Goal: Task Accomplishment & Management: Manage account settings

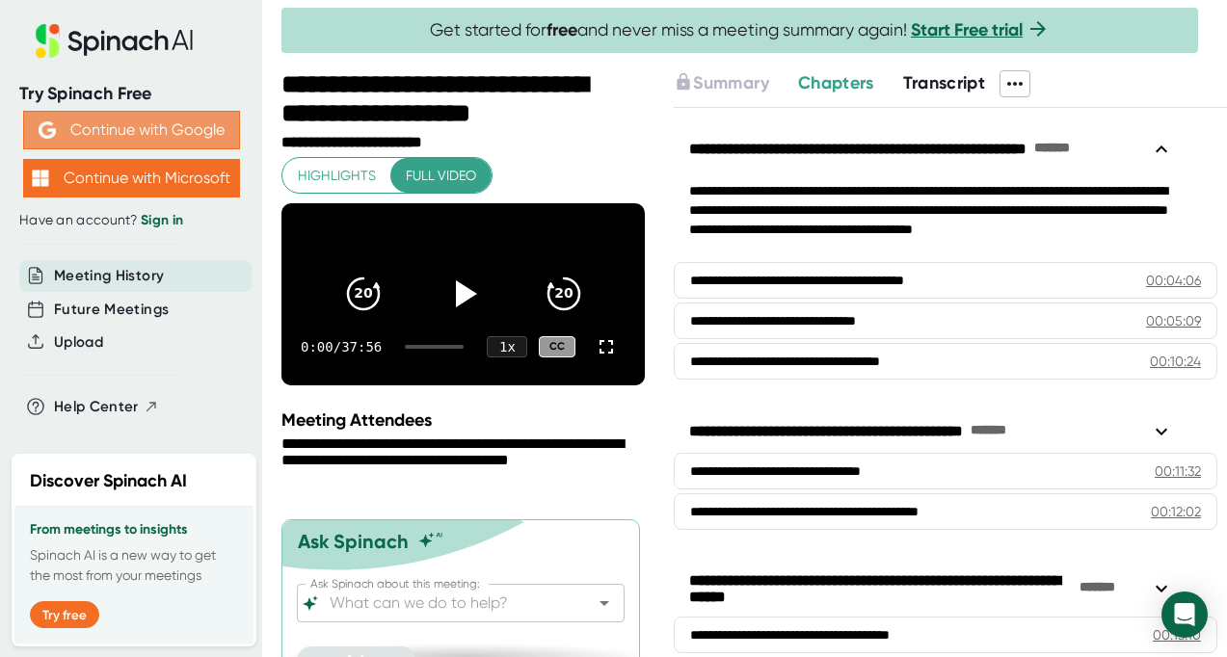
click at [136, 127] on button "Continue with Google" at bounding box center [131, 130] width 217 height 39
click at [121, 130] on button "Continue with Google" at bounding box center [131, 130] width 217 height 39
click at [62, 96] on div "Try Spinach Free" at bounding box center [131, 94] width 224 height 22
click at [122, 37] on icon at bounding box center [128, 43] width 15 height 15
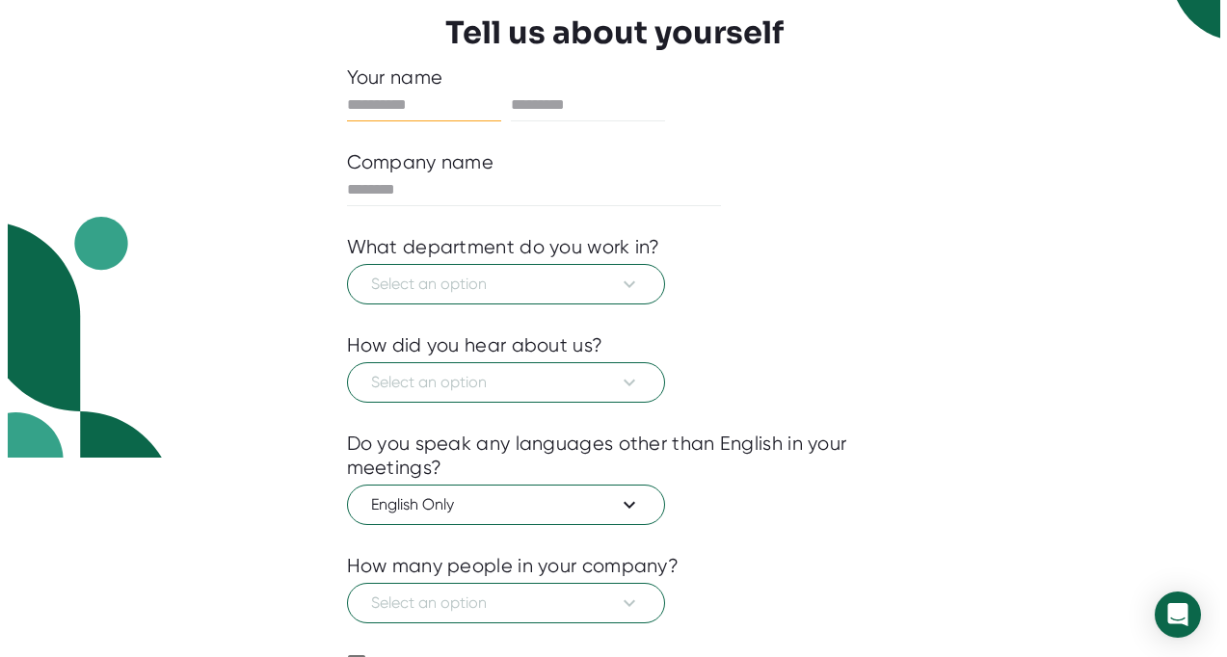
scroll to position [301, 0]
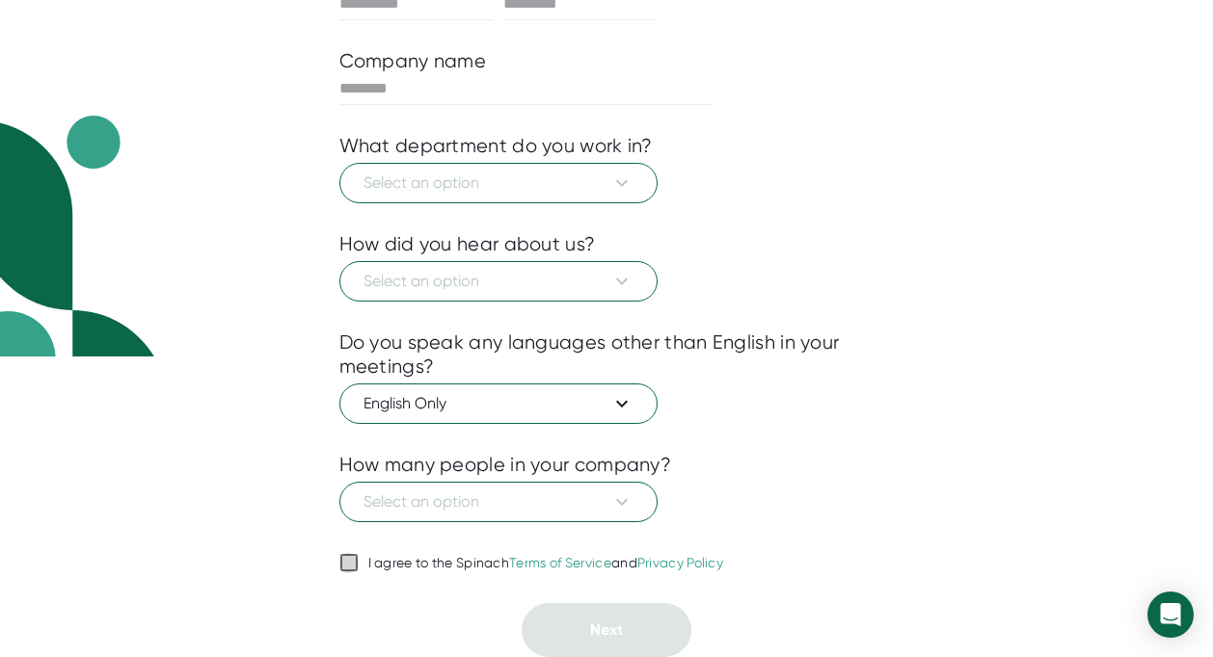
click at [356, 563] on input "I agree to the Spinach Terms of Service and Privacy Policy" at bounding box center [348, 562] width 19 height 23
checkbox input "true"
click at [469, 511] on span "Select an option" at bounding box center [498, 502] width 270 height 23
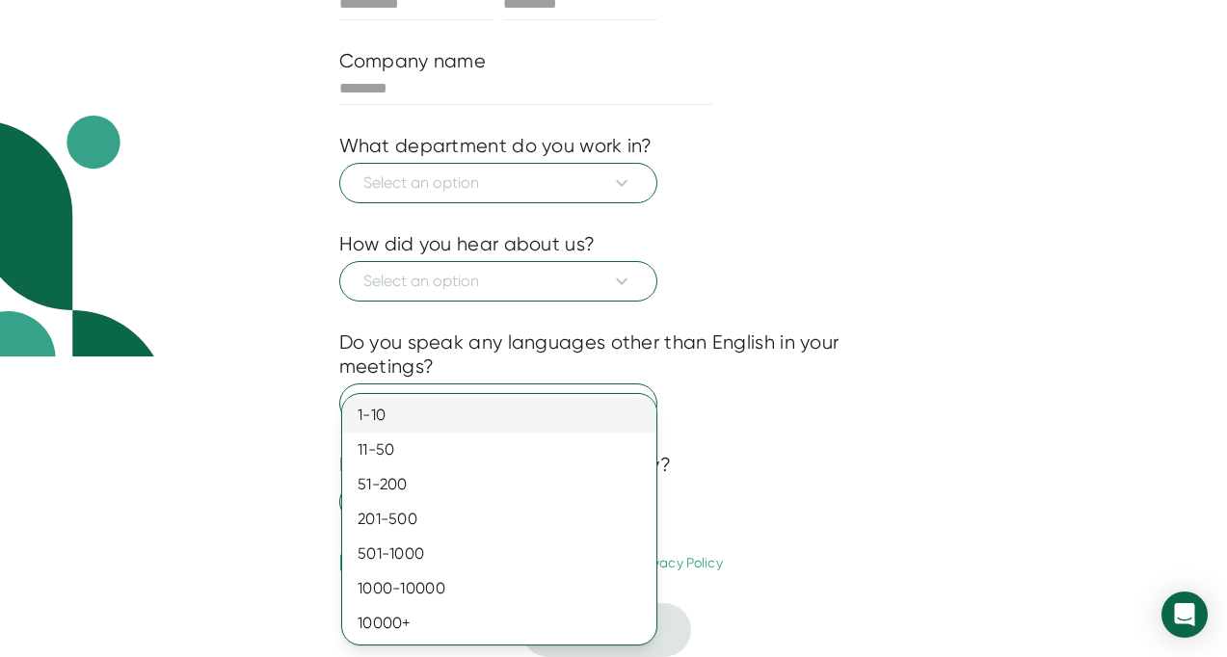
click at [523, 416] on div "1-10" at bounding box center [499, 415] width 314 height 35
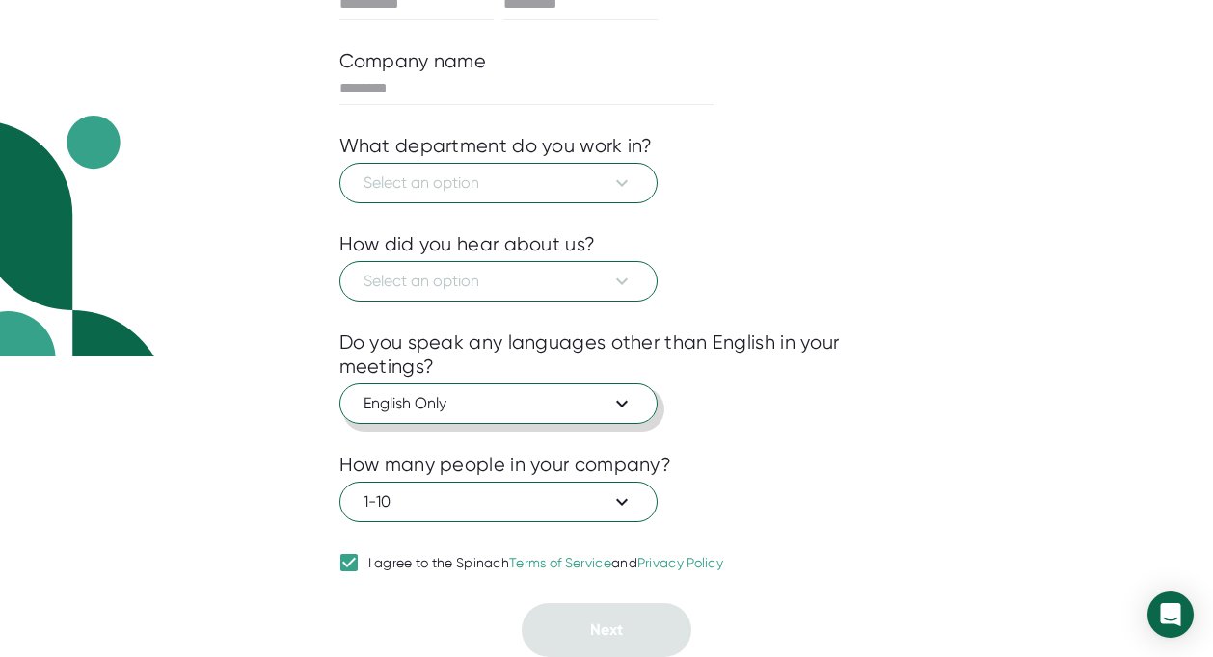
click at [481, 410] on span "English Only" at bounding box center [498, 403] width 270 height 23
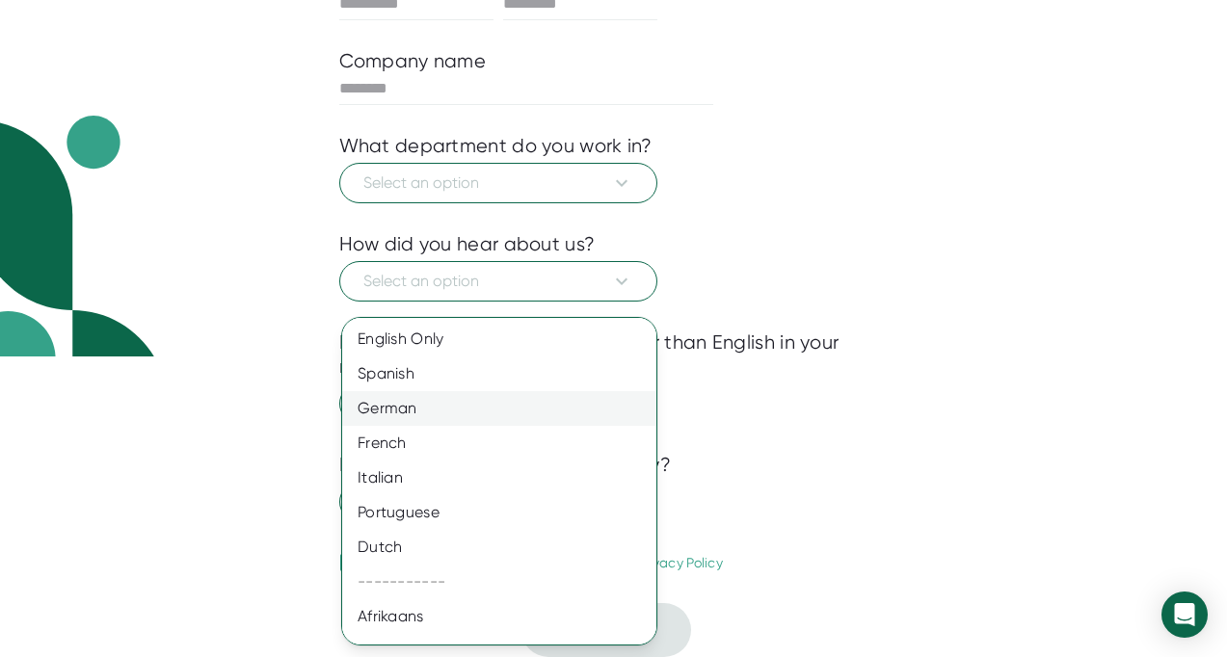
click at [493, 391] on div "German" at bounding box center [506, 408] width 329 height 35
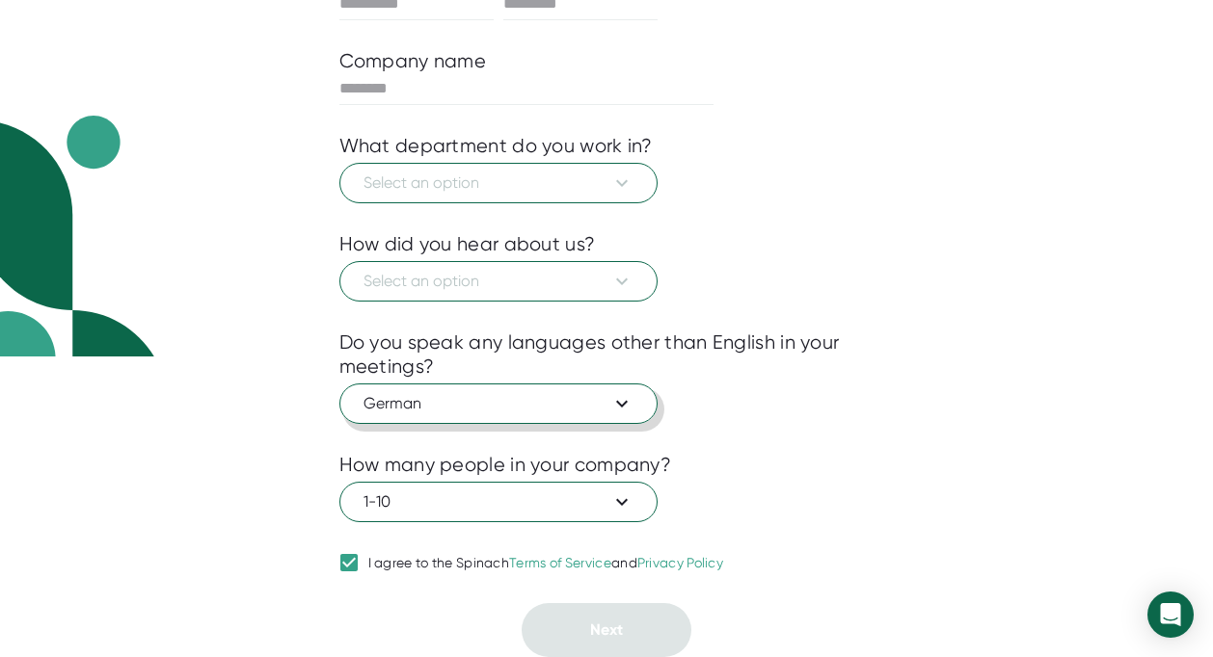
click at [493, 407] on span "German" at bounding box center [498, 403] width 270 height 23
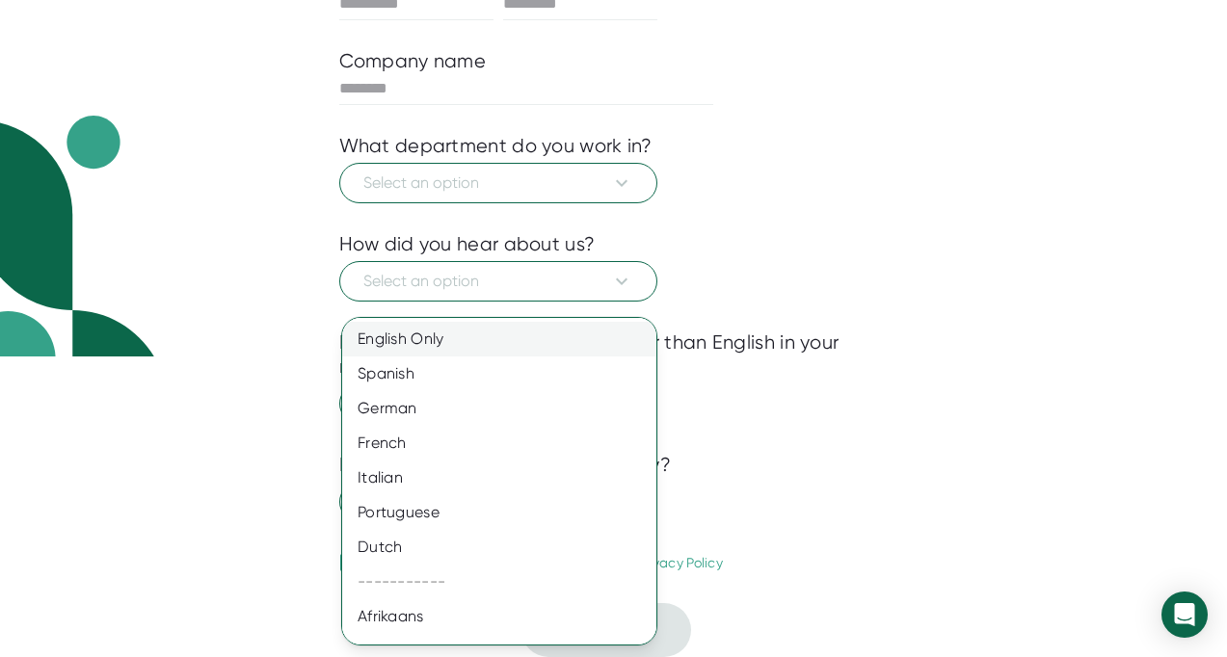
click at [485, 347] on div "English Only" at bounding box center [506, 339] width 329 height 35
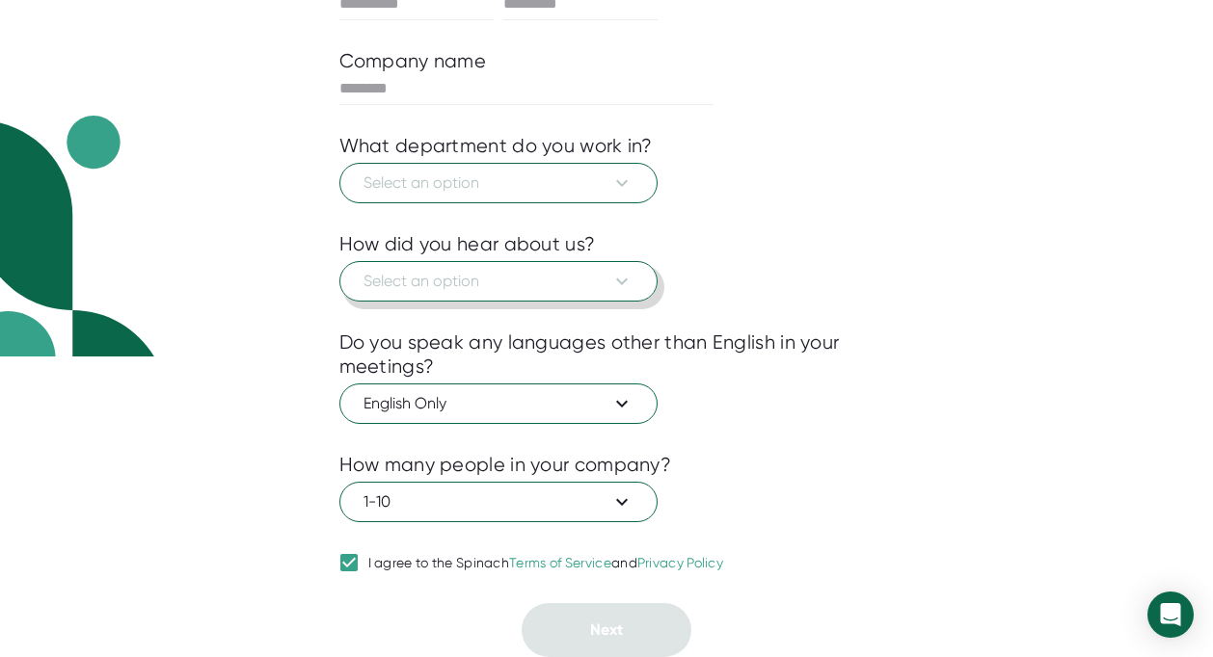
click at [473, 278] on span "Select an option" at bounding box center [498, 281] width 270 height 23
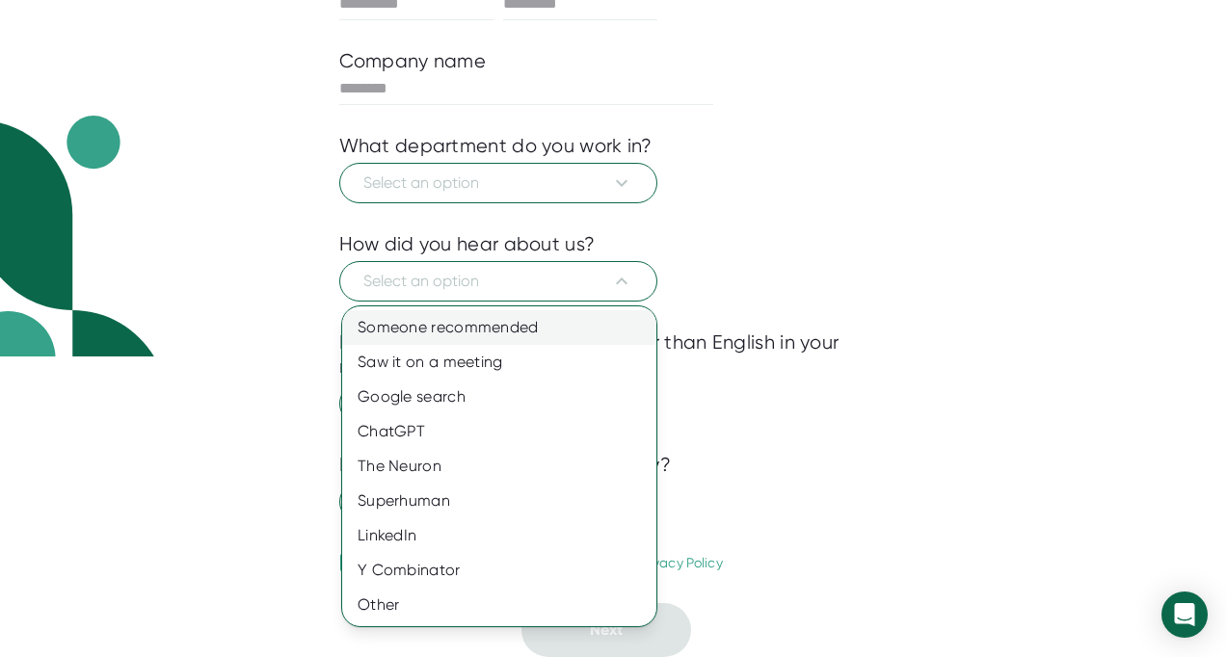
click at [501, 335] on div "Someone recommended" at bounding box center [499, 327] width 314 height 35
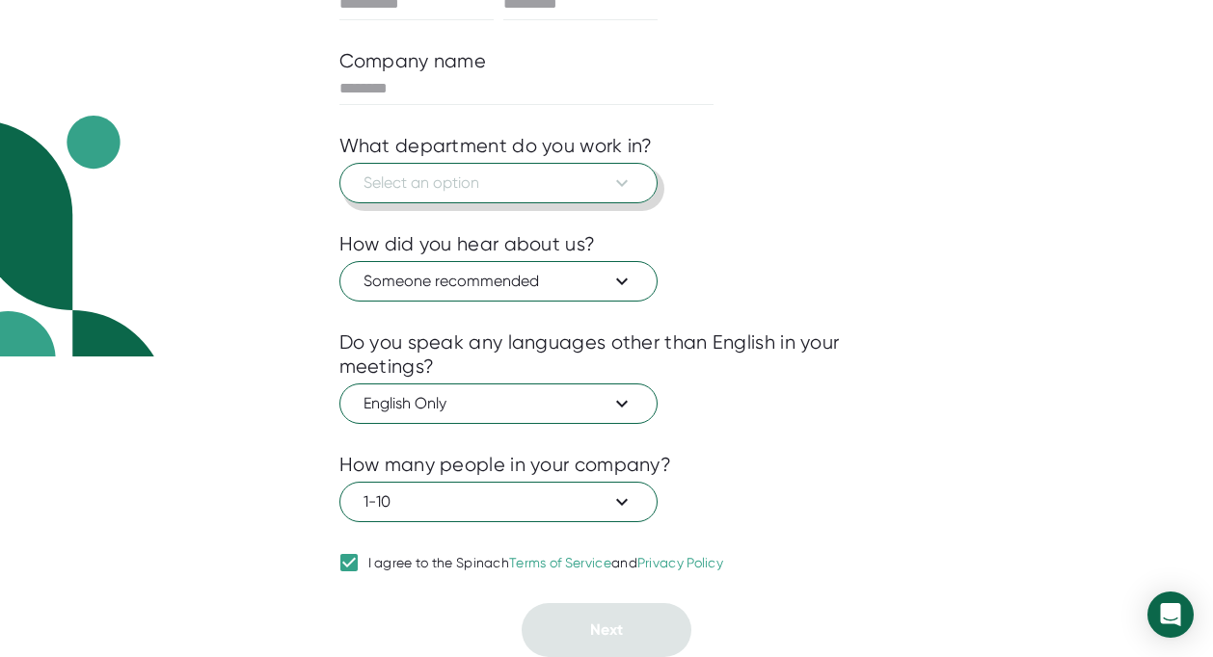
click at [526, 164] on button "Select an option" at bounding box center [498, 183] width 318 height 40
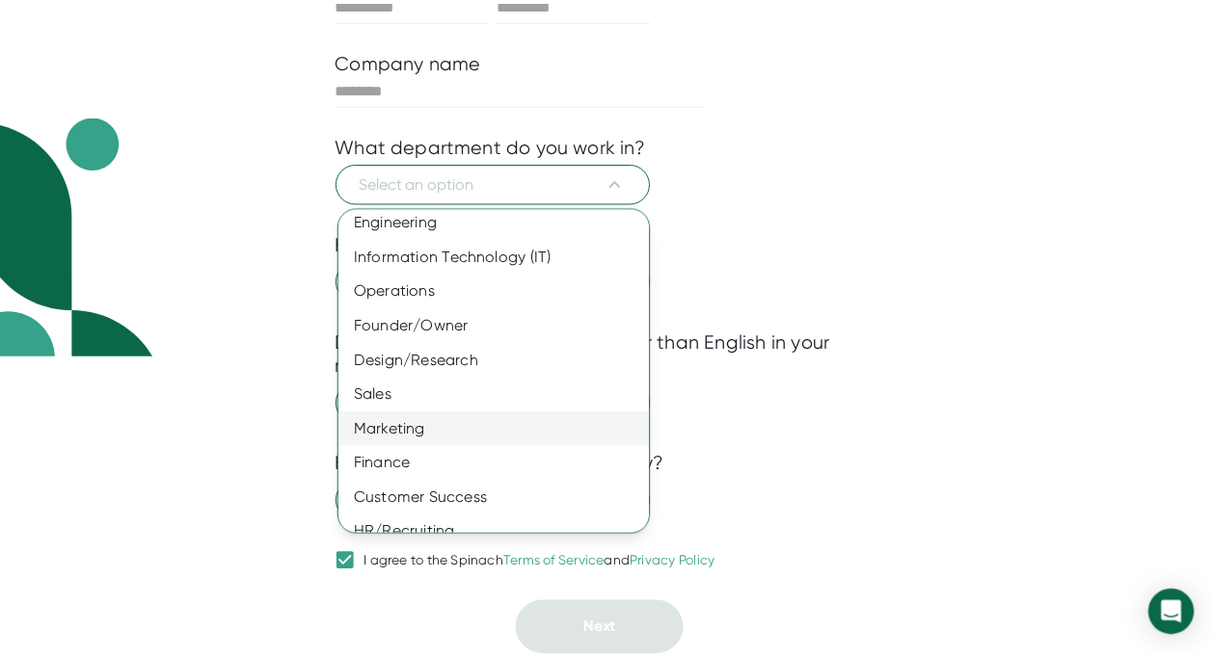
scroll to position [0, 0]
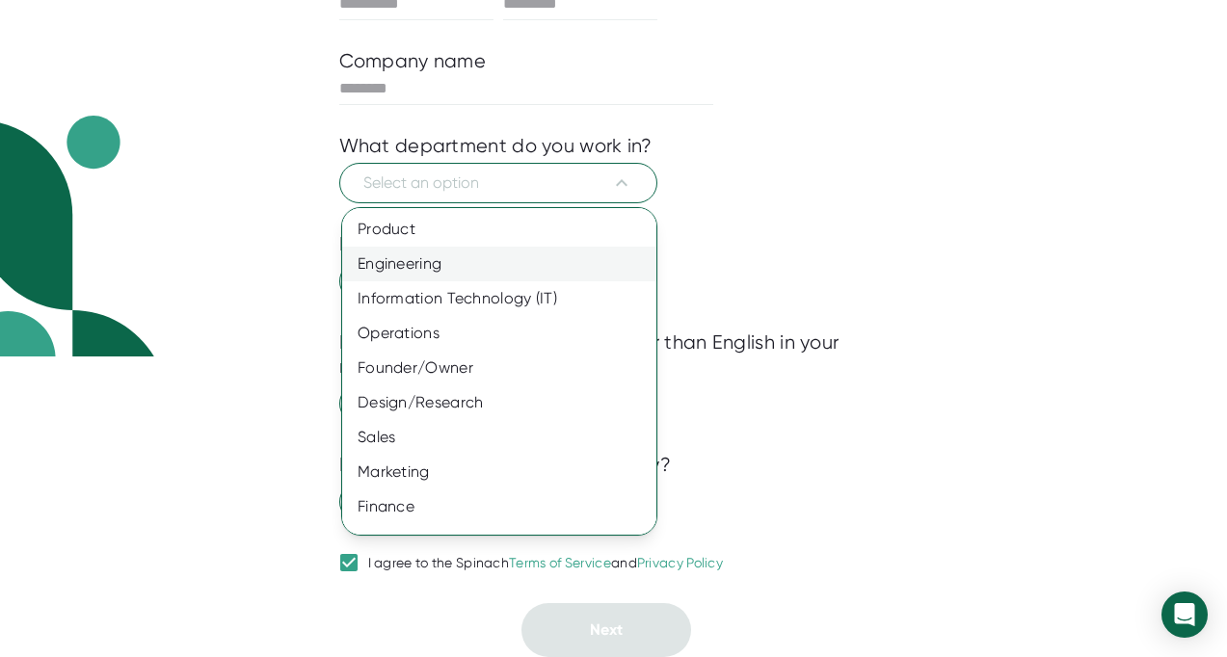
click at [464, 268] on div "Engineering" at bounding box center [506, 264] width 329 height 35
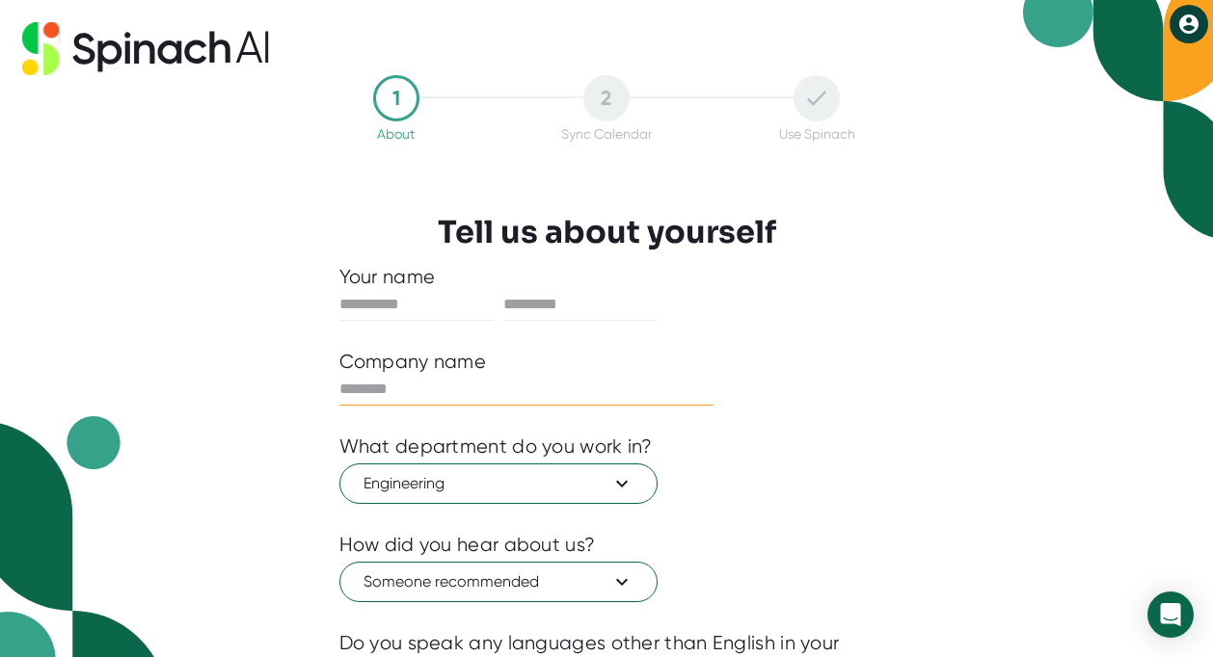
click at [411, 396] on input "text" at bounding box center [526, 389] width 375 height 31
type input "****"
click at [408, 308] on input "text" at bounding box center [416, 304] width 154 height 31
type input "***"
click at [570, 297] on input "text" at bounding box center [580, 304] width 154 height 31
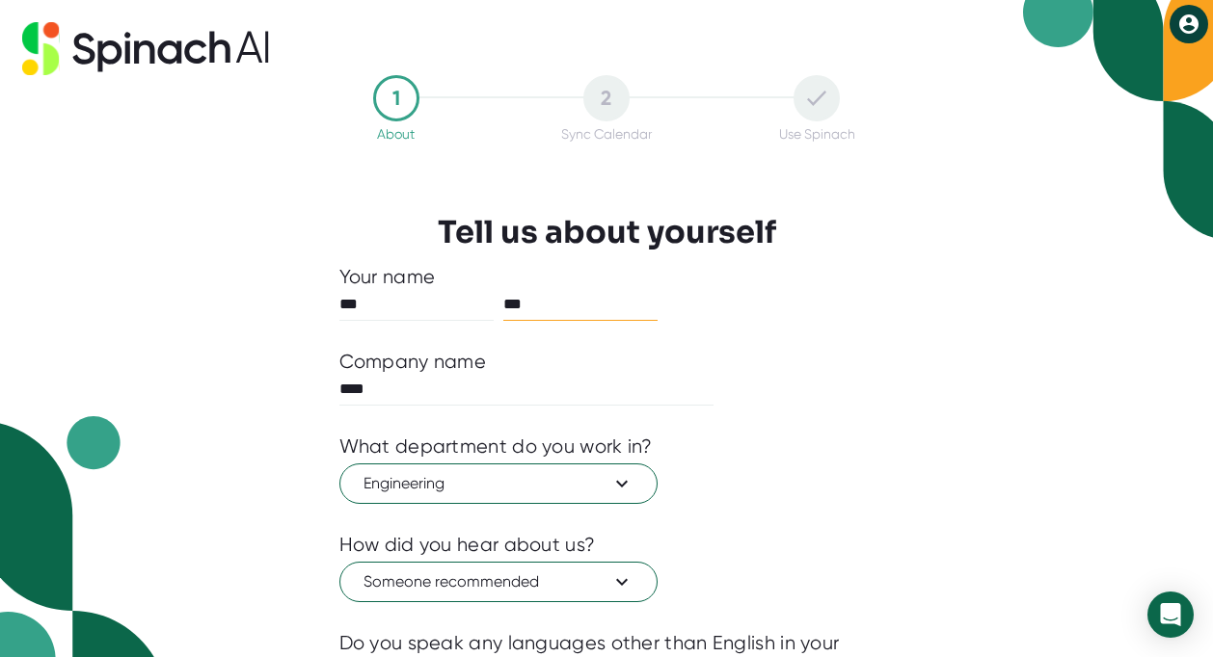
type input "***"
click at [843, 450] on div "What department do you work in?" at bounding box center [606, 447] width 535 height 24
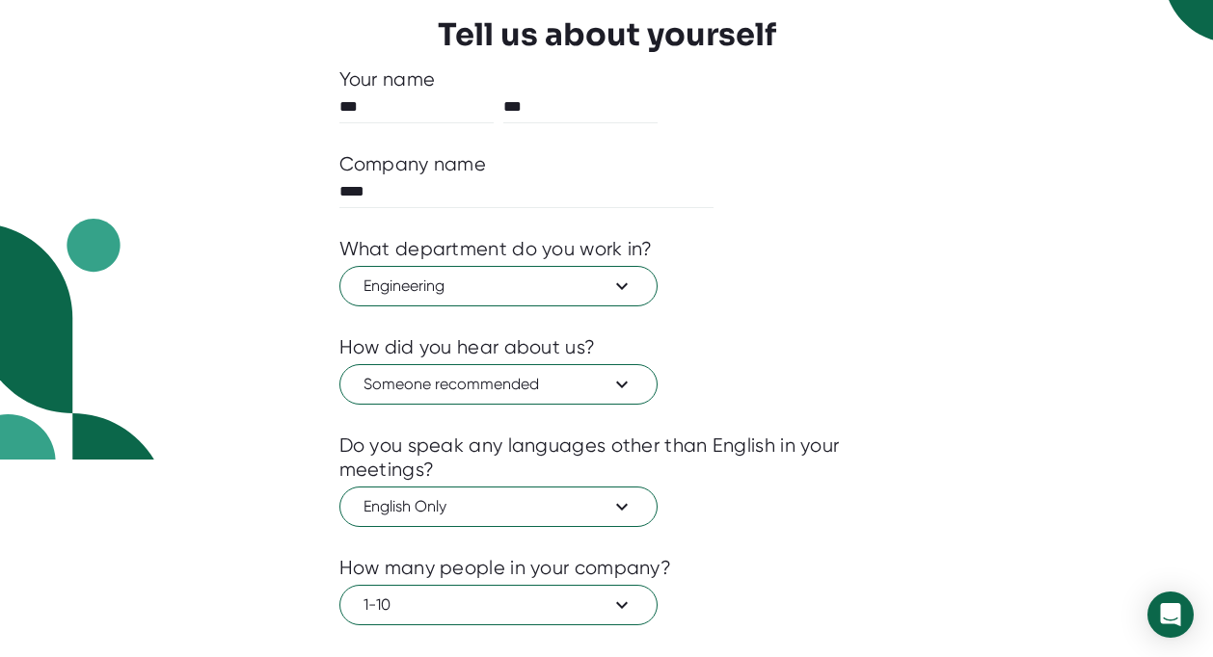
scroll to position [301, 0]
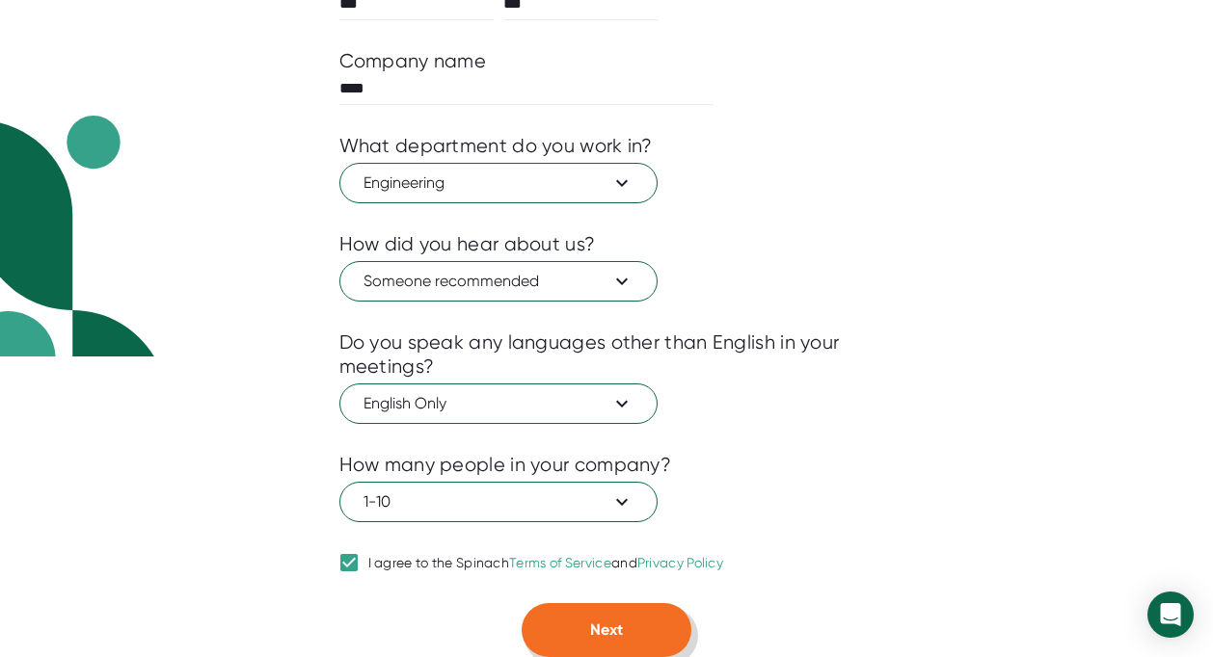
click at [620, 607] on button "Next" at bounding box center [607, 630] width 170 height 54
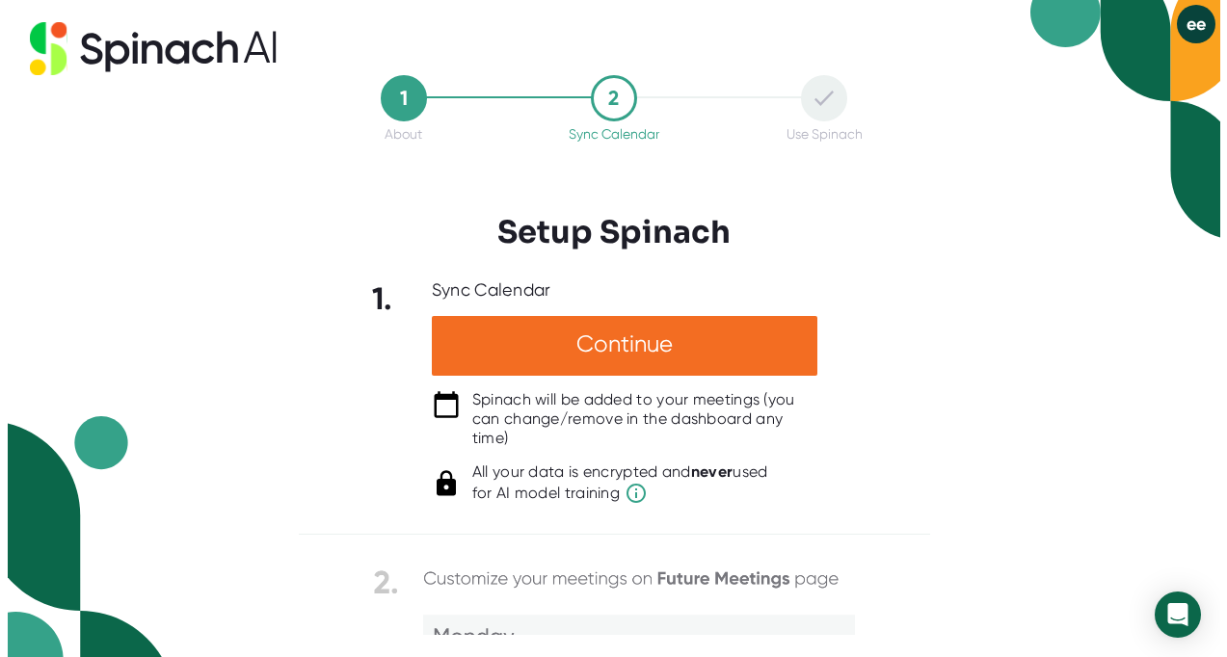
scroll to position [0, 0]
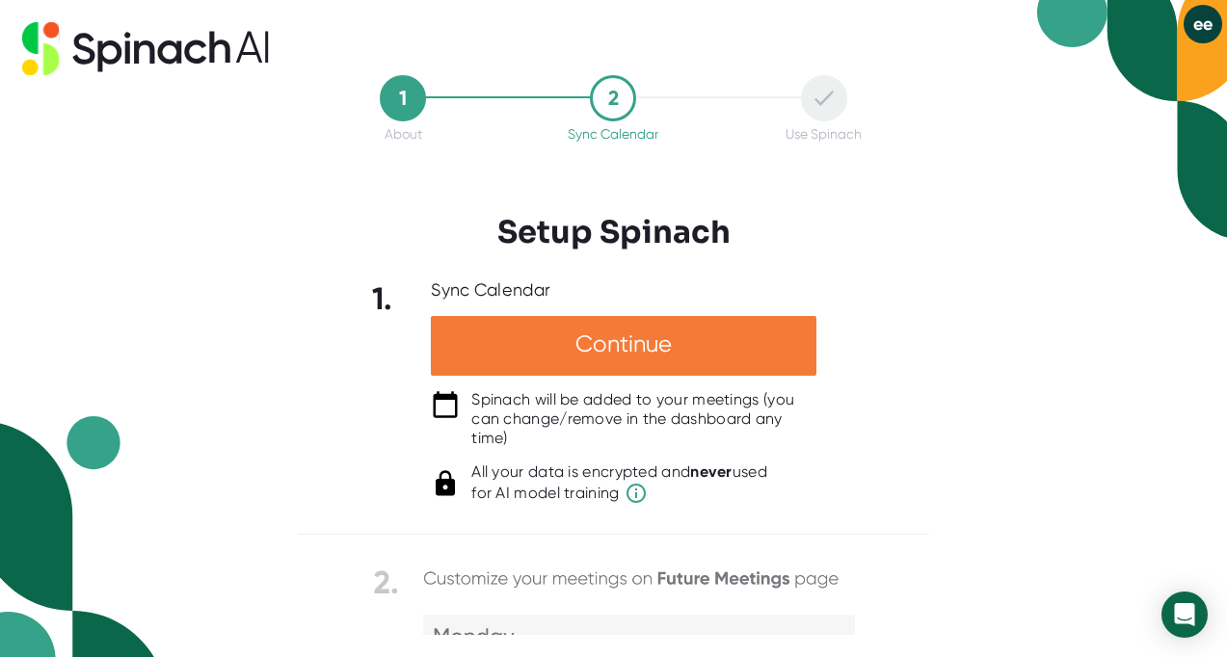
click at [643, 336] on div "Continue" at bounding box center [624, 346] width 386 height 60
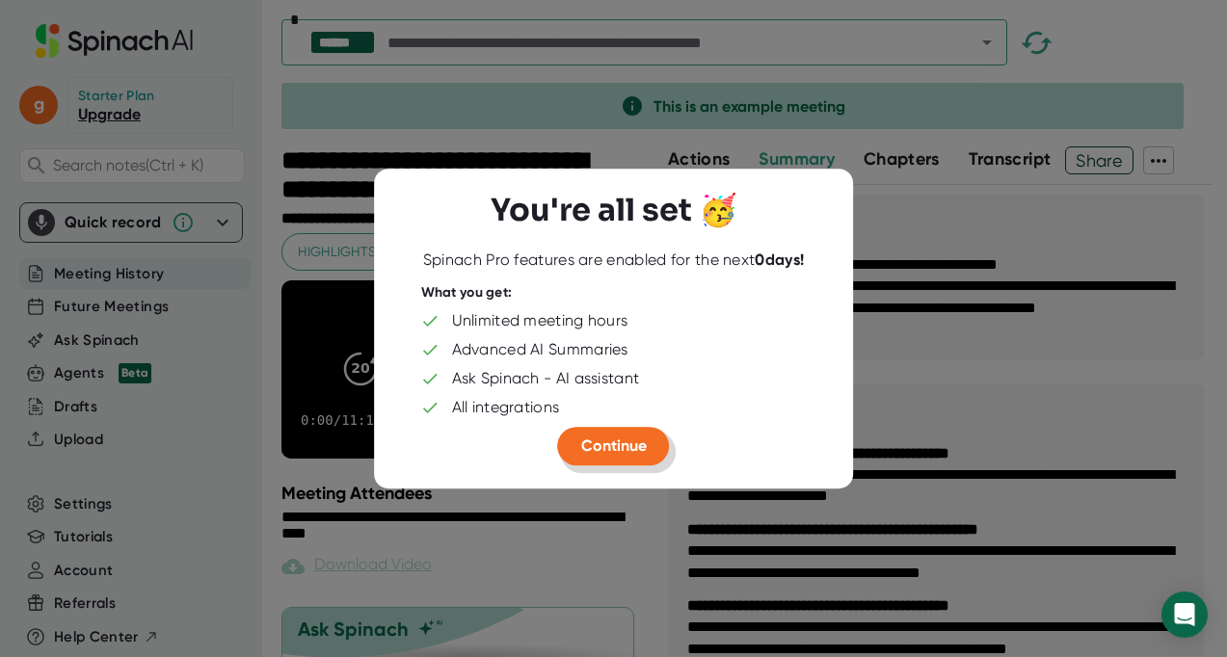
click at [629, 452] on span "Continue" at bounding box center [614, 446] width 66 height 18
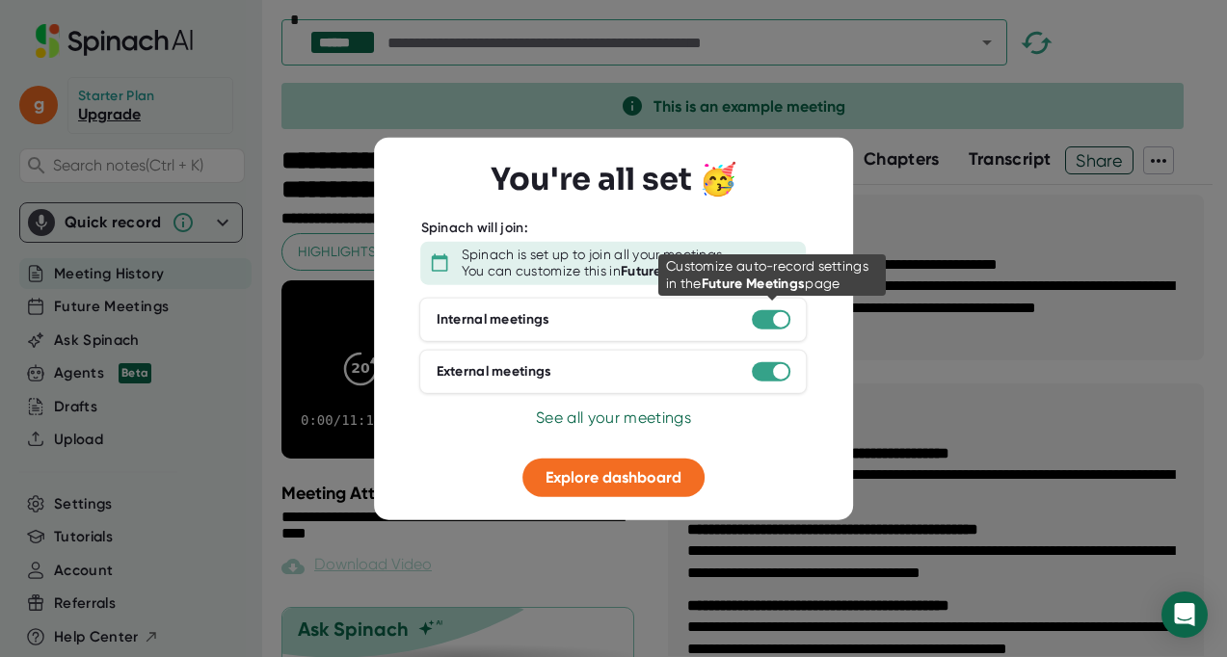
click at [771, 318] on div at bounding box center [772, 318] width 39 height 19
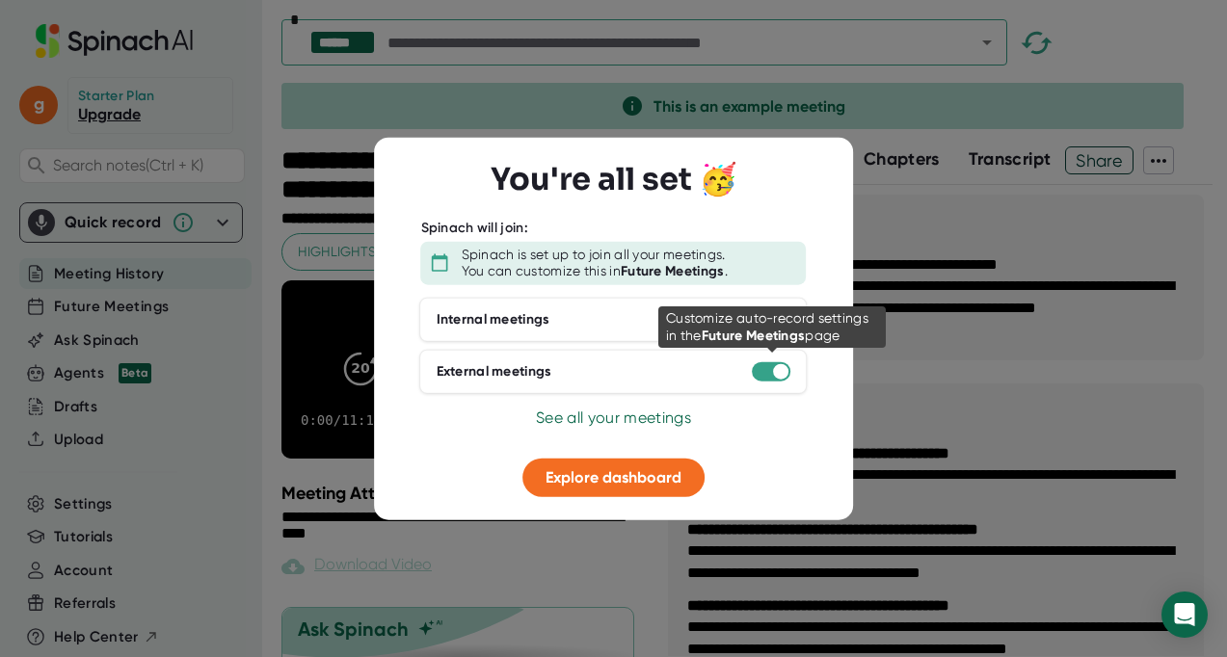
click at [768, 369] on div at bounding box center [772, 371] width 39 height 19
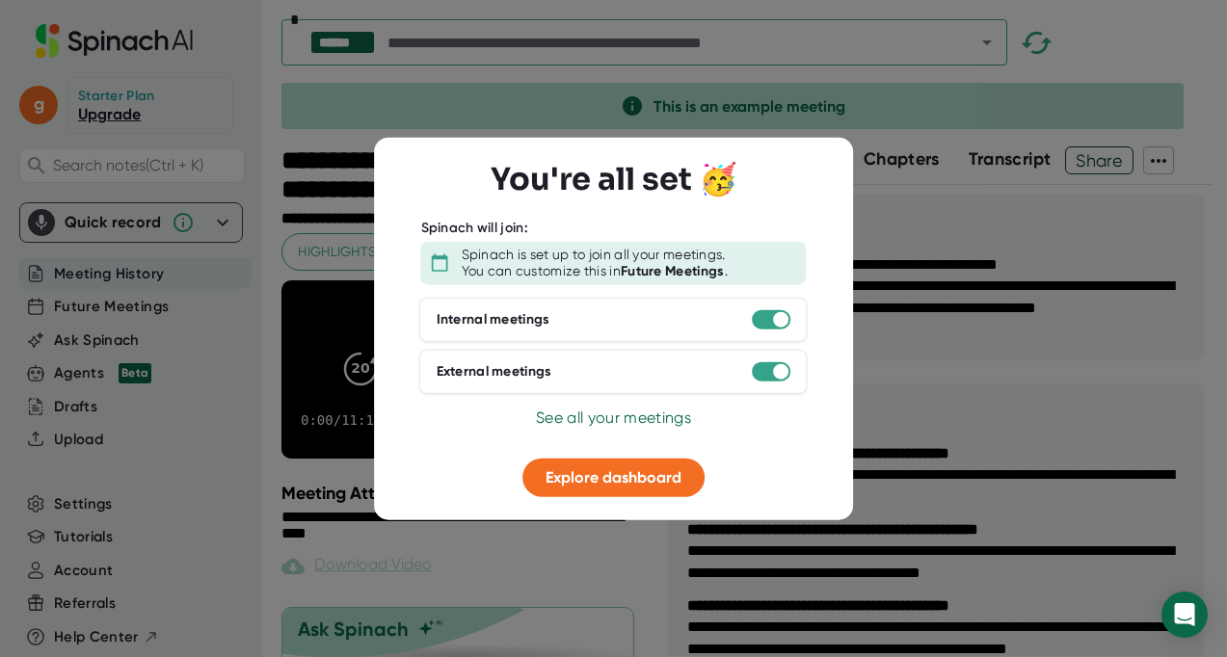
click at [775, 325] on div at bounding box center [781, 318] width 15 height 15
click at [604, 491] on button "Explore dashboard" at bounding box center [614, 477] width 182 height 39
